Goal: Transaction & Acquisition: Purchase product/service

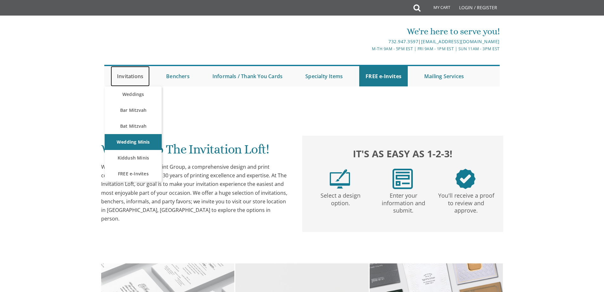
click at [130, 76] on link "Invitations" at bounding box center [130, 76] width 39 height 20
click at [132, 94] on link "Weddings" at bounding box center [133, 94] width 57 height 16
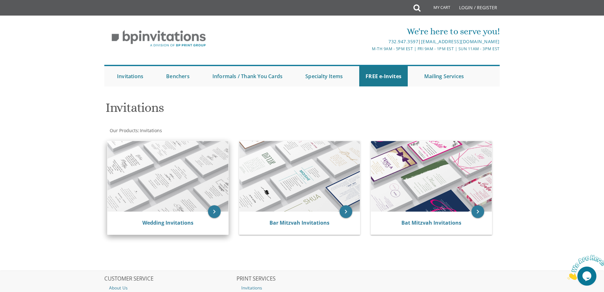
click at [170, 201] on img at bounding box center [168, 176] width 121 height 70
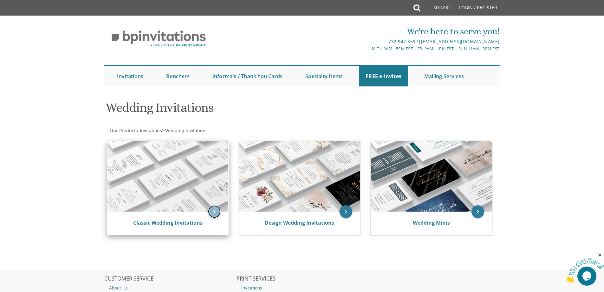
click at [214, 210] on icon "keyboard_arrow_right" at bounding box center [214, 211] width 13 height 13
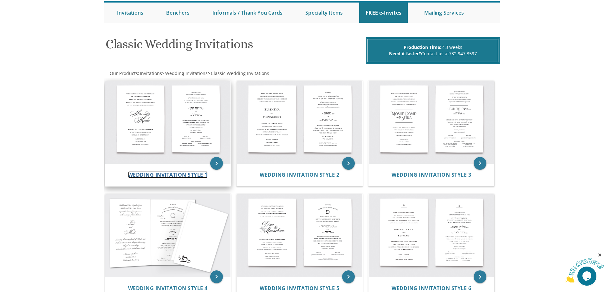
click at [177, 173] on span "Wedding Invitation Style 1" at bounding box center [168, 174] width 80 height 7
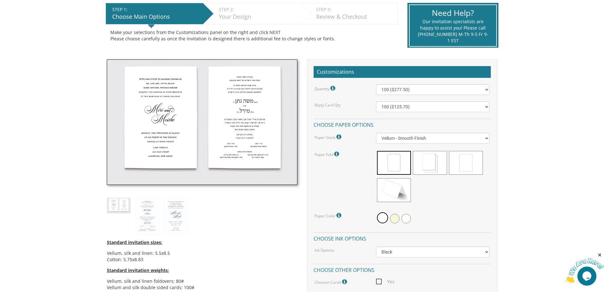
scroll to position [159, 0]
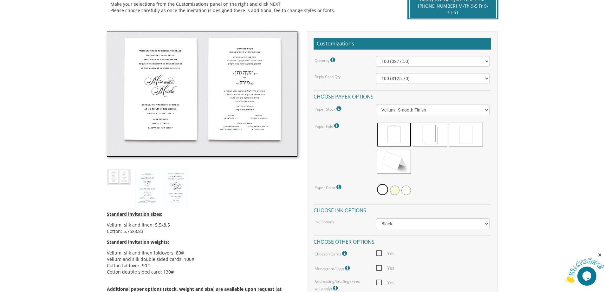
click at [192, 114] on img at bounding box center [202, 94] width 191 height 126
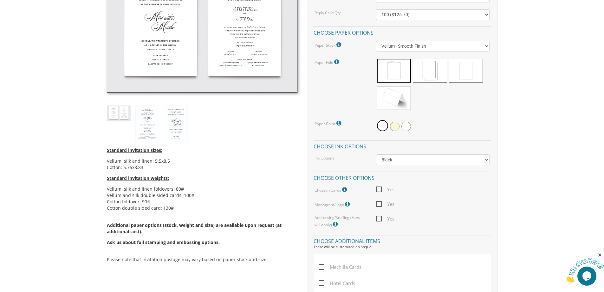
scroll to position [222, 0]
click at [174, 58] on img at bounding box center [202, 31] width 191 height 126
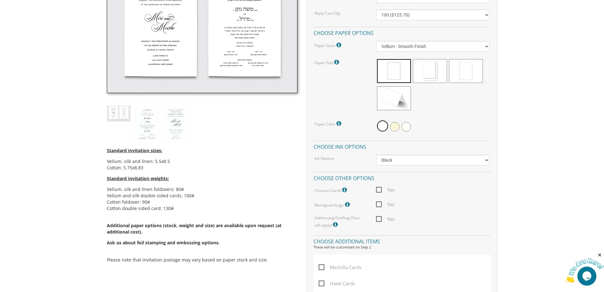
click at [174, 58] on img at bounding box center [202, 31] width 191 height 126
click at [152, 124] on img at bounding box center [147, 124] width 24 height 37
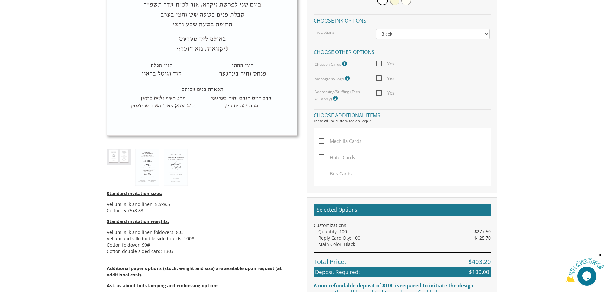
scroll to position [349, 0]
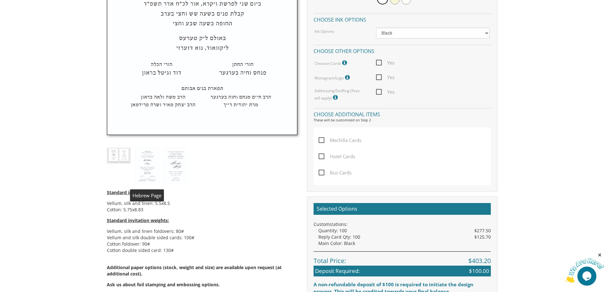
click at [148, 162] on img at bounding box center [147, 166] width 24 height 37
click at [172, 166] on img at bounding box center [176, 166] width 24 height 37
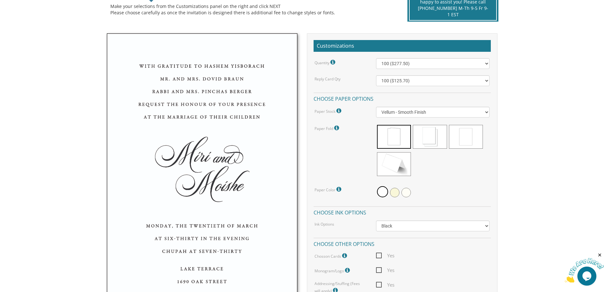
scroll to position [159, 0]
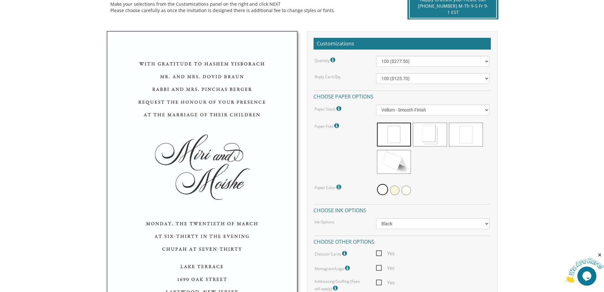
click at [190, 129] on img at bounding box center [202, 178] width 191 height 294
click at [189, 129] on img at bounding box center [202, 178] width 191 height 294
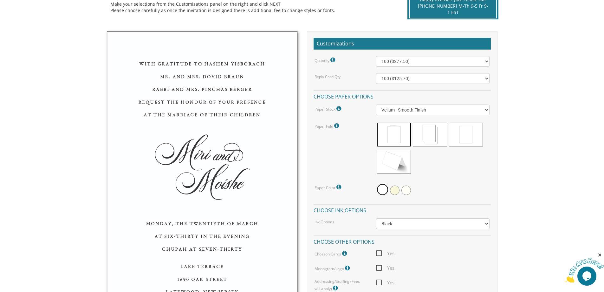
click at [189, 129] on img at bounding box center [202, 178] width 191 height 294
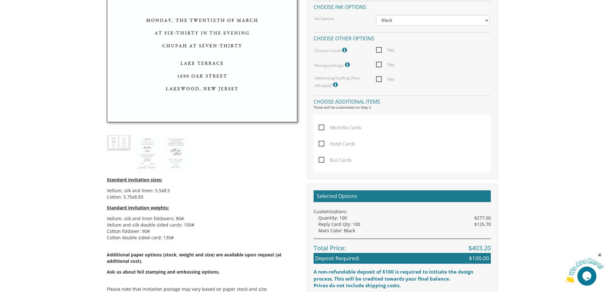
scroll to position [381, 0]
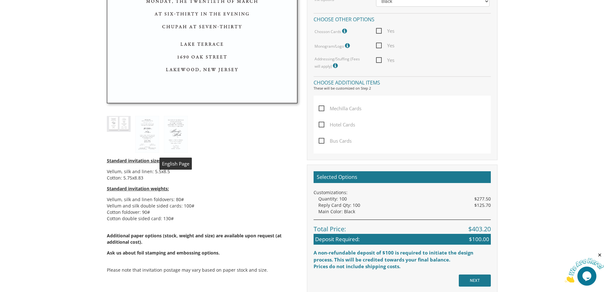
click at [180, 142] on img at bounding box center [176, 134] width 24 height 37
click at [144, 138] on img at bounding box center [147, 134] width 24 height 37
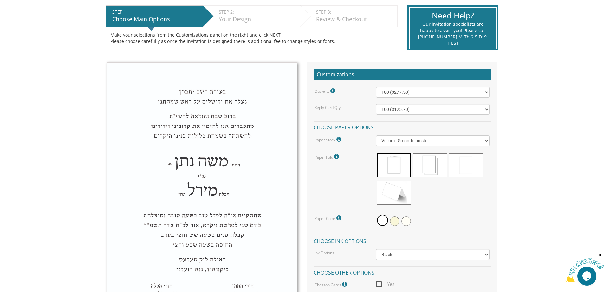
scroll to position [122, 0]
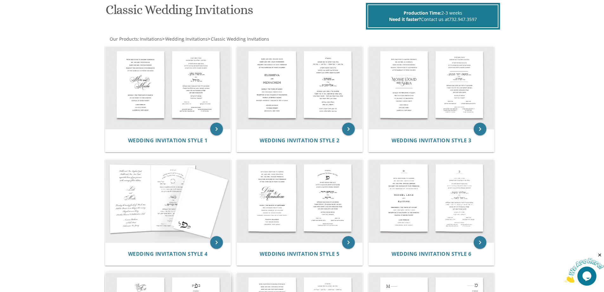
scroll to position [95, 0]
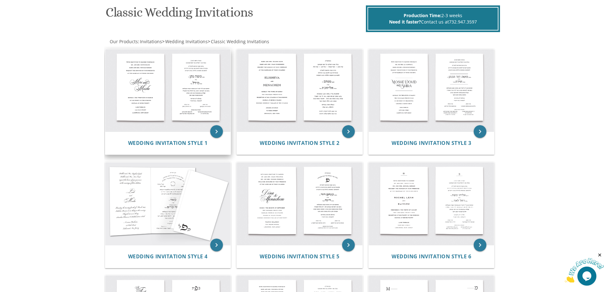
click at [164, 97] on img at bounding box center [168, 90] width 126 height 82
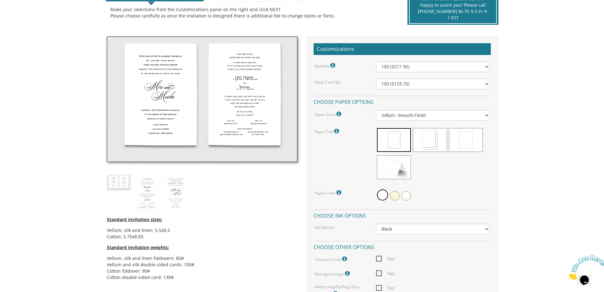
scroll to position [159, 0]
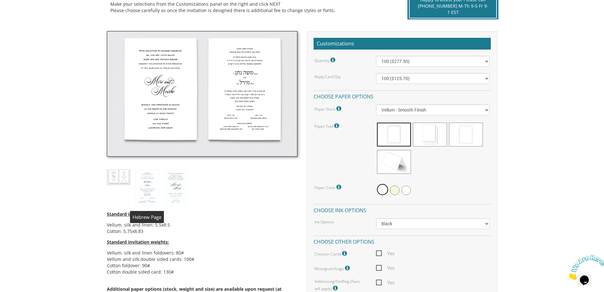
click at [148, 187] on img at bounding box center [147, 187] width 24 height 37
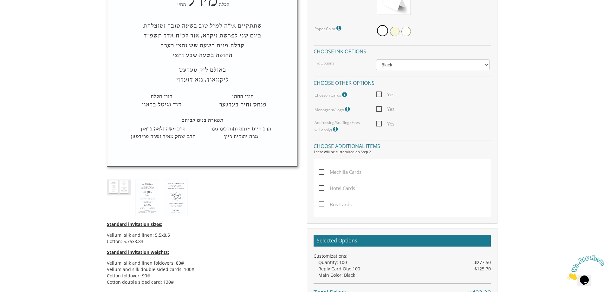
scroll to position [254, 0]
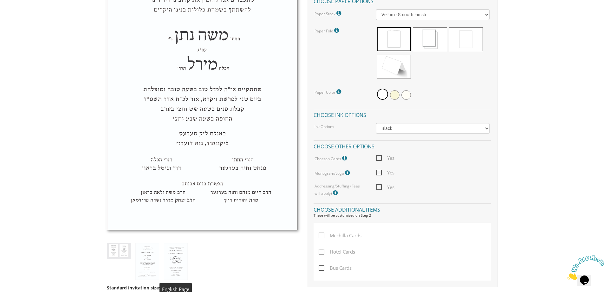
click at [172, 256] on img at bounding box center [176, 261] width 24 height 37
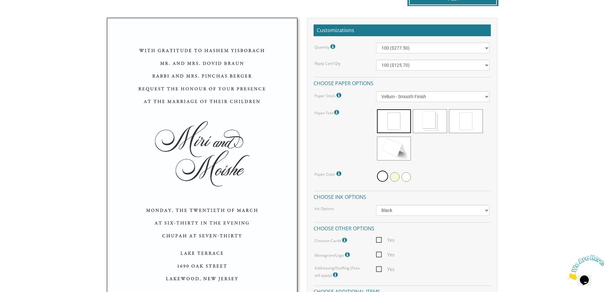
scroll to position [63, 0]
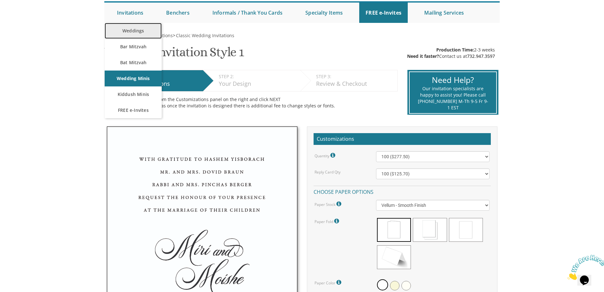
click at [130, 29] on link "Weddings" at bounding box center [133, 31] width 57 height 16
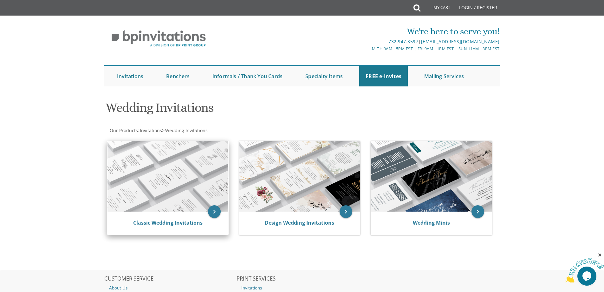
click at [167, 174] on img at bounding box center [168, 176] width 121 height 70
click at [211, 210] on icon "keyboard_arrow_right" at bounding box center [214, 211] width 13 height 13
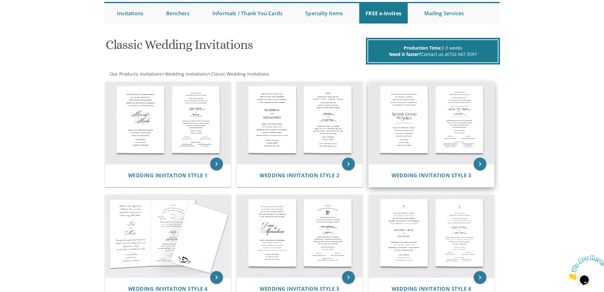
scroll to position [63, 0]
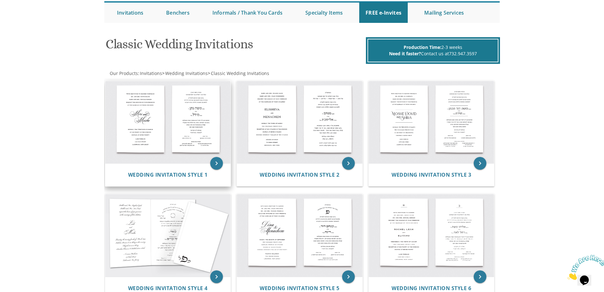
click at [176, 134] on img at bounding box center [168, 122] width 126 height 82
click at [214, 161] on icon "keyboard_arrow_right" at bounding box center [216, 163] width 13 height 13
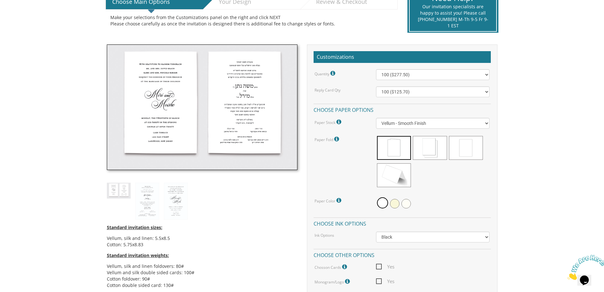
scroll to position [159, 0]
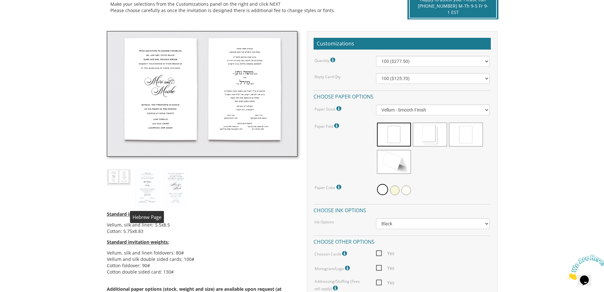
click at [149, 187] on img at bounding box center [147, 187] width 24 height 37
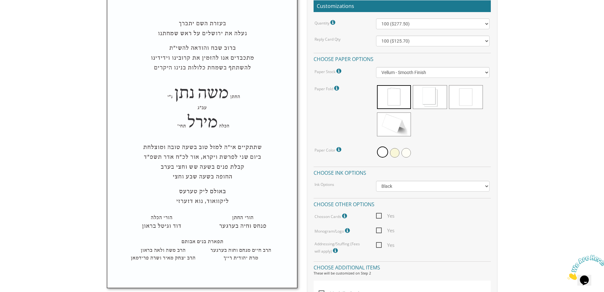
scroll to position [190, 0]
